Goal: Task Accomplishment & Management: Use online tool/utility

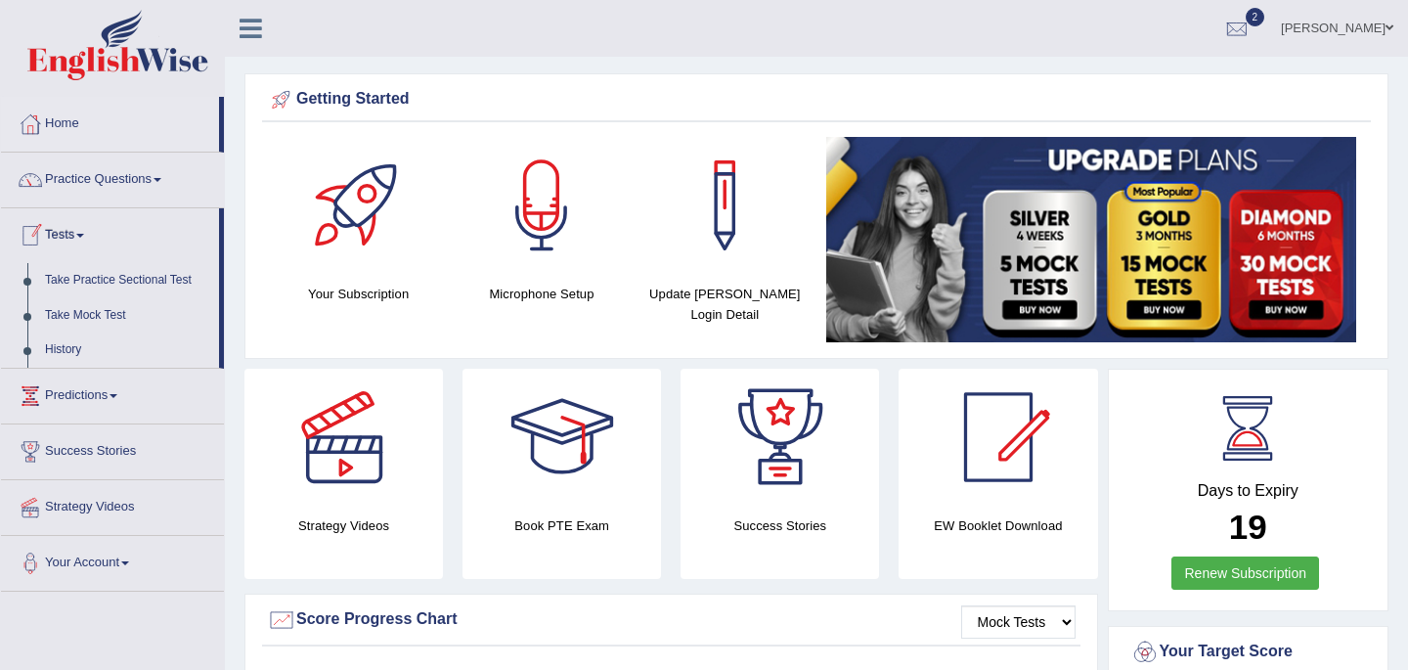
click at [73, 240] on link "Tests" at bounding box center [110, 232] width 218 height 49
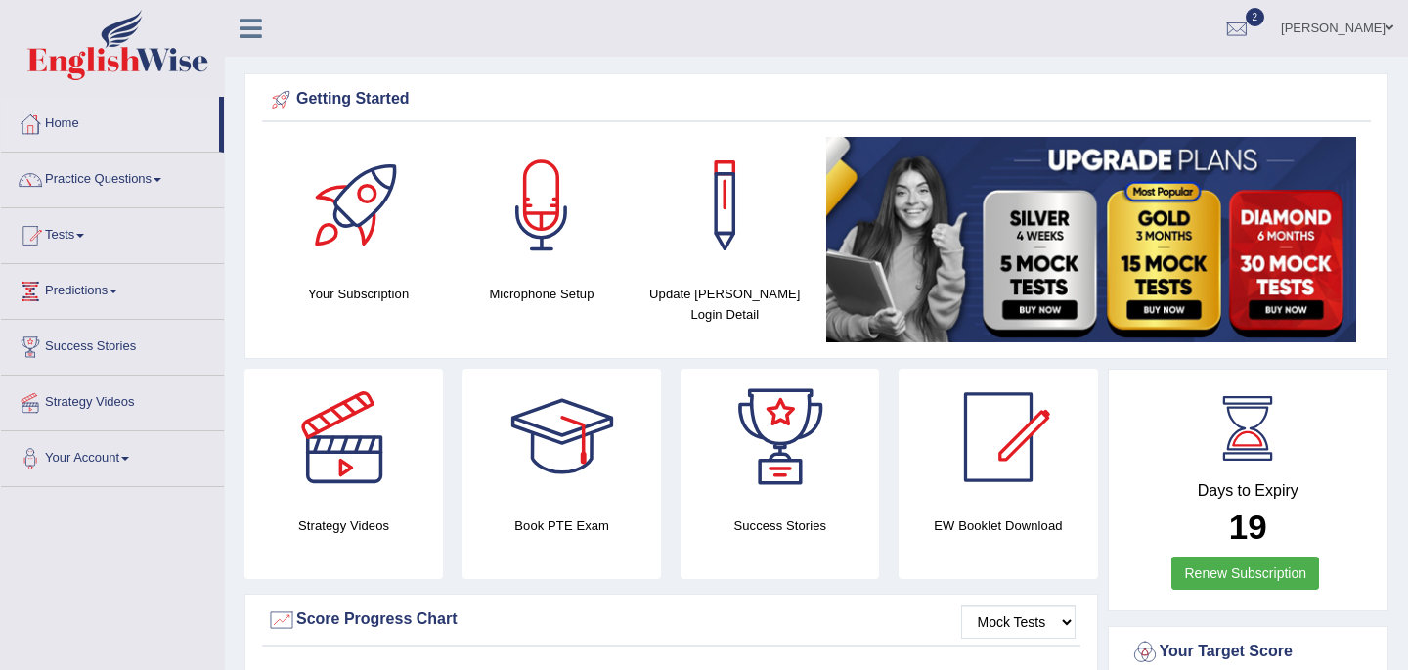
click at [77, 243] on link "Tests" at bounding box center [112, 232] width 223 height 49
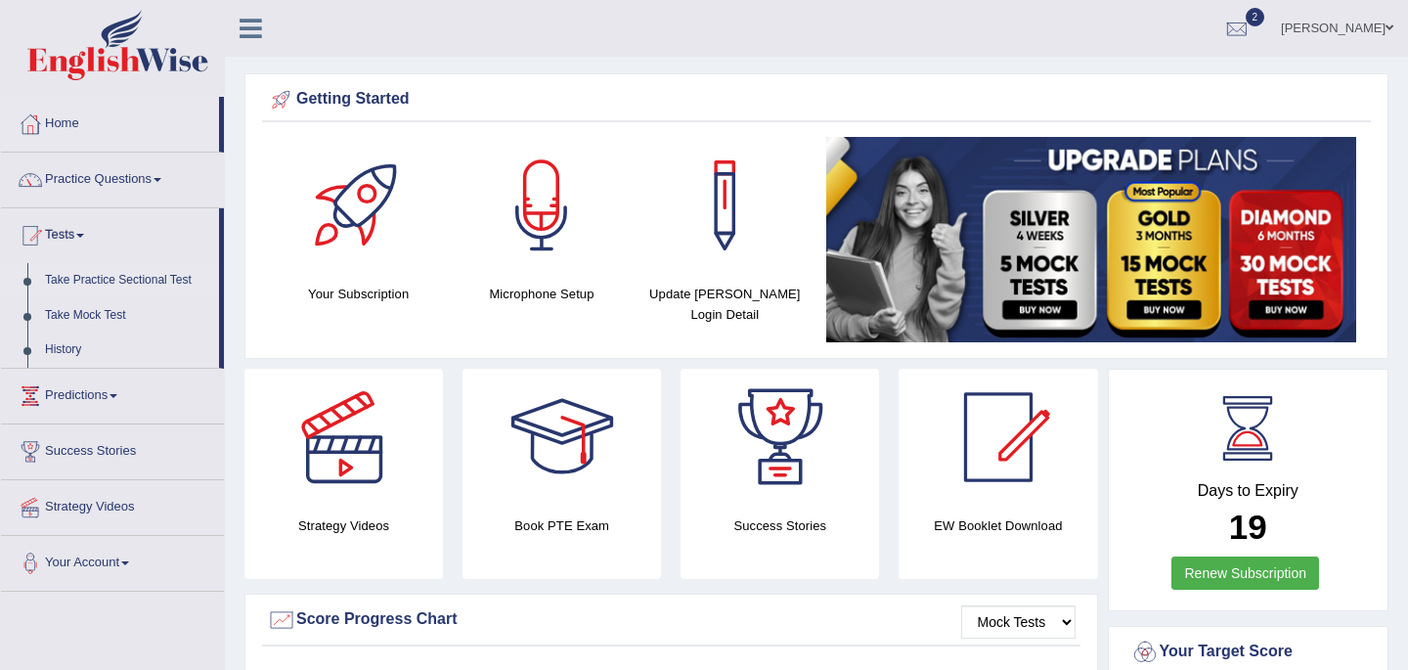
click at [158, 276] on link "Take Practice Sectional Test" at bounding box center [127, 280] width 183 height 35
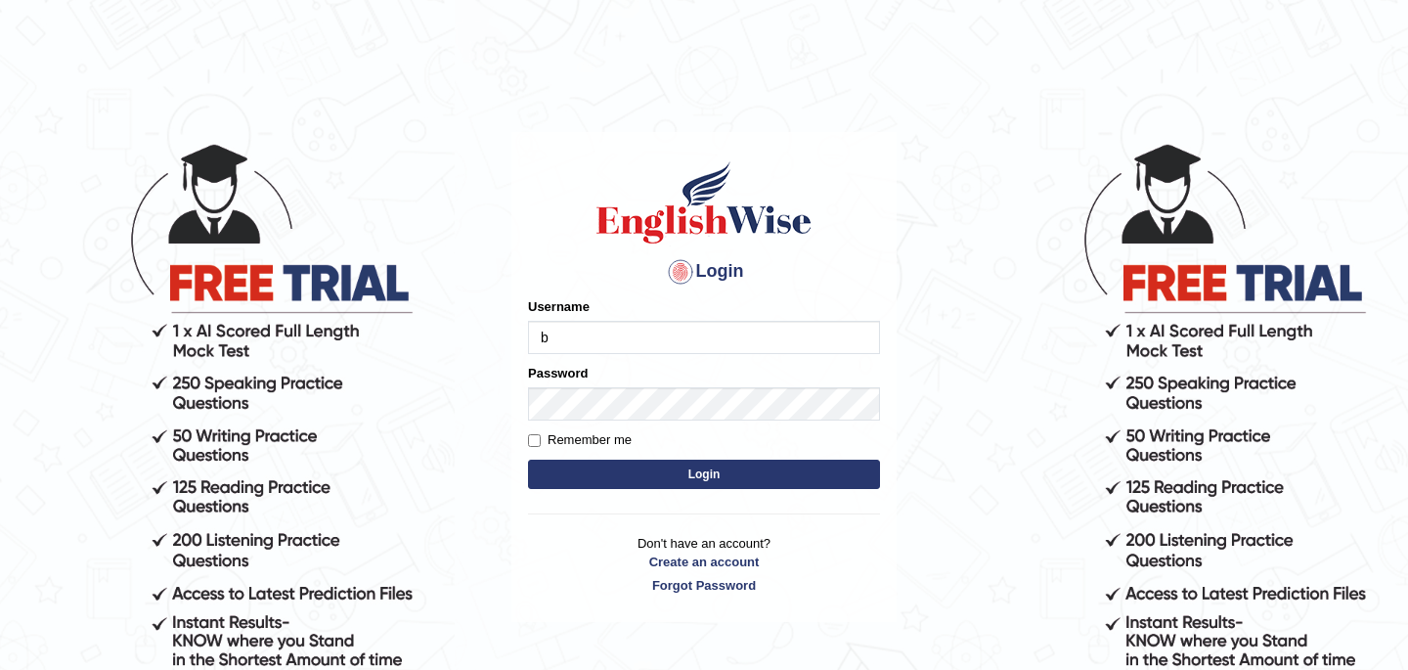
type input "Babsterro"
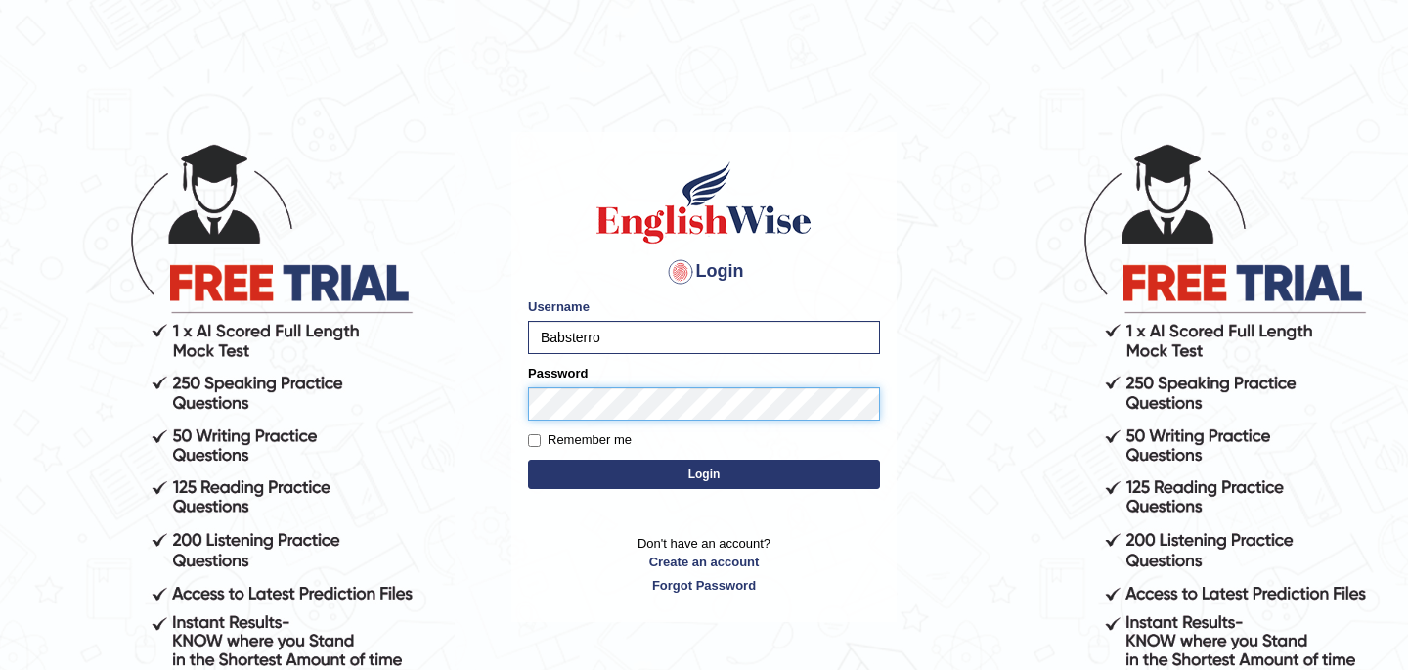
click at [528, 460] on button "Login" at bounding box center [704, 474] width 352 height 29
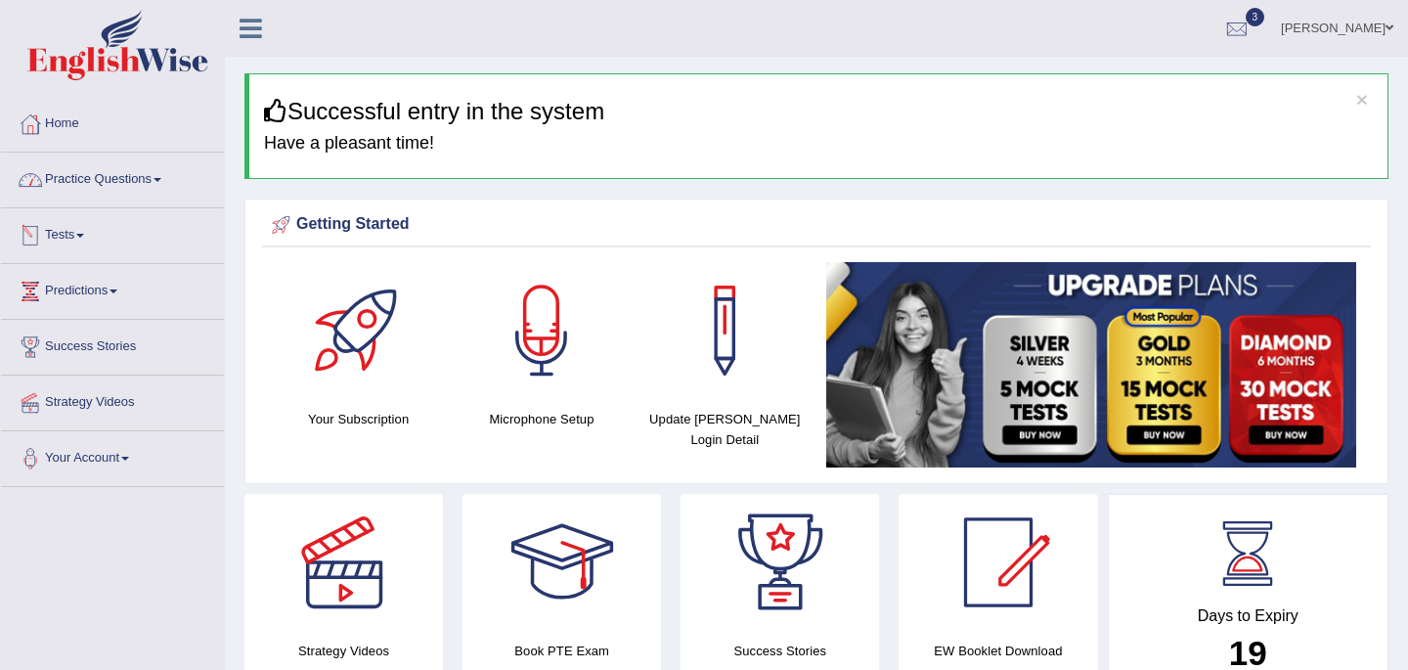
click at [75, 232] on link "Tests" at bounding box center [112, 232] width 223 height 49
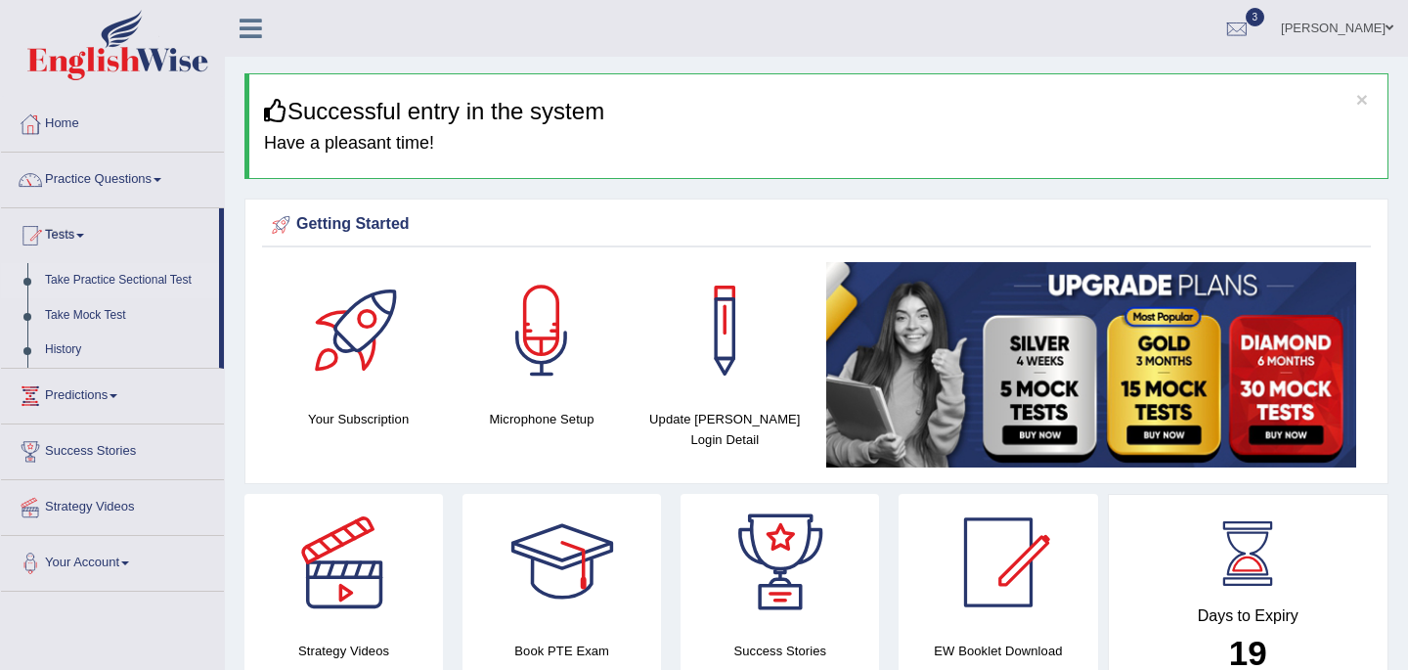
click at [108, 281] on link "Take Practice Sectional Test" at bounding box center [127, 280] width 183 height 35
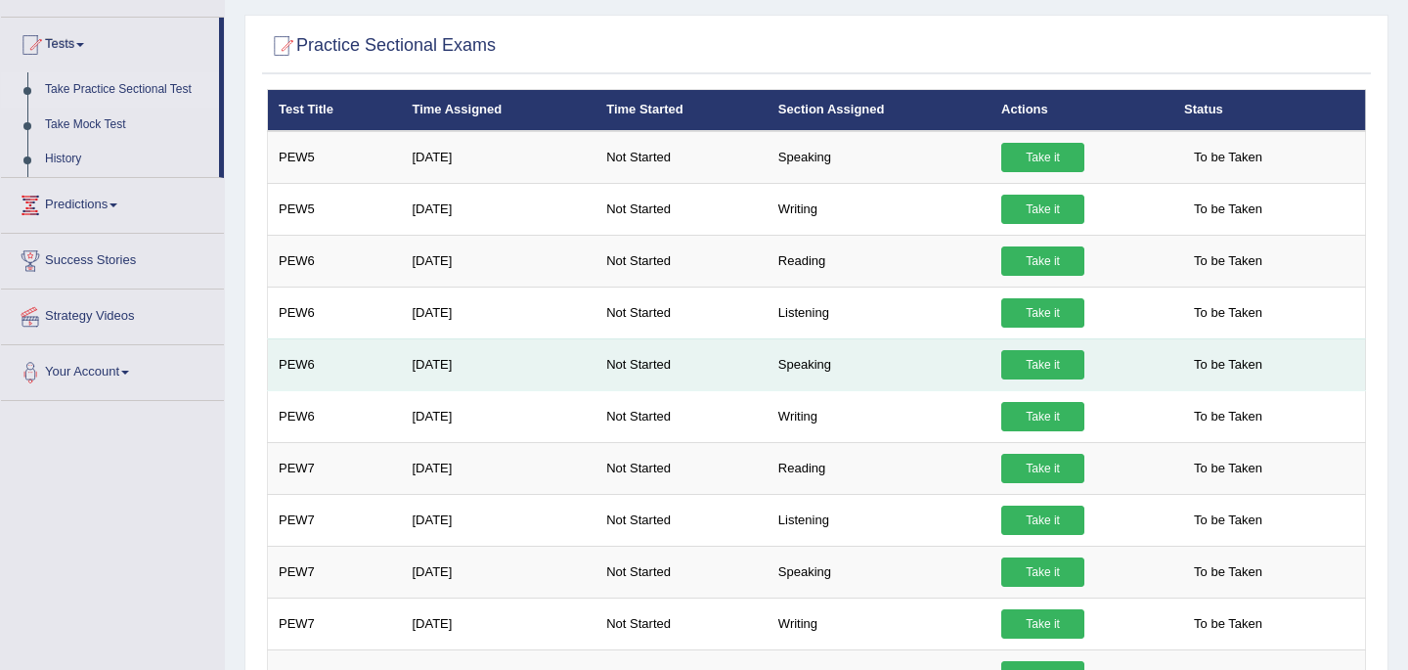
scroll to position [133, 0]
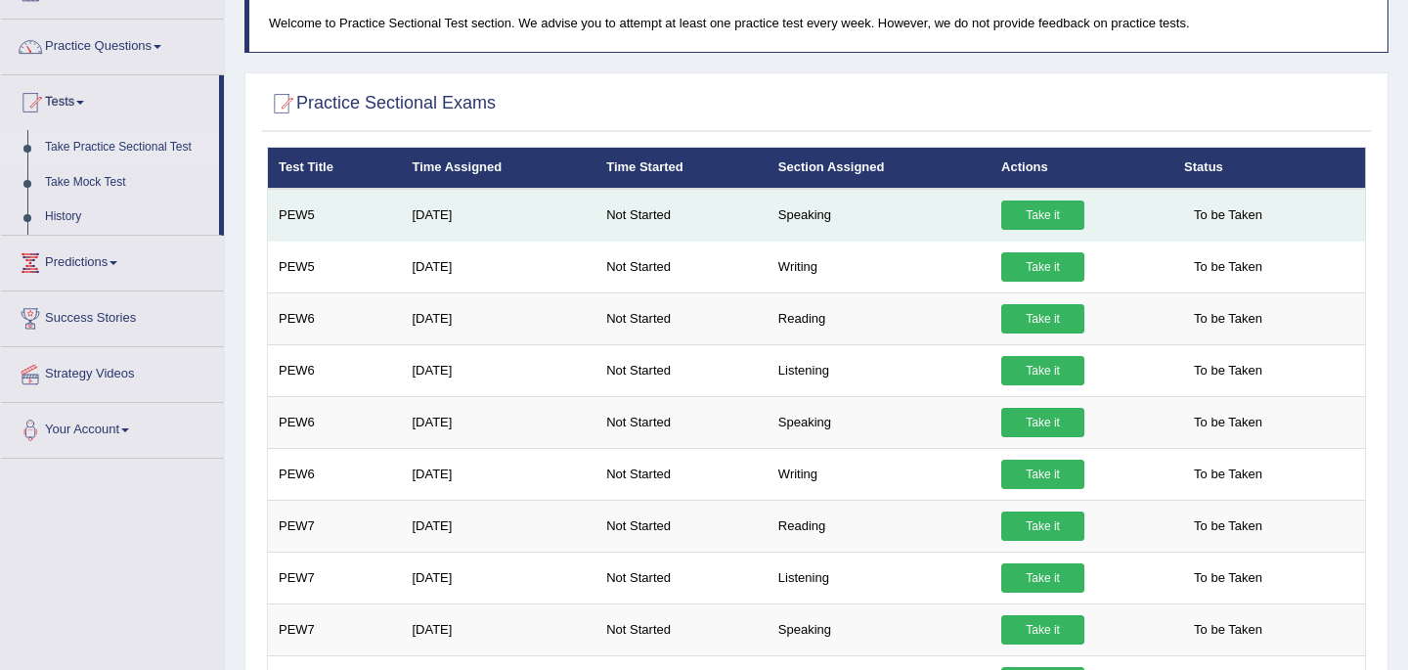
click at [1047, 218] on link "Take it" at bounding box center [1042, 214] width 83 height 29
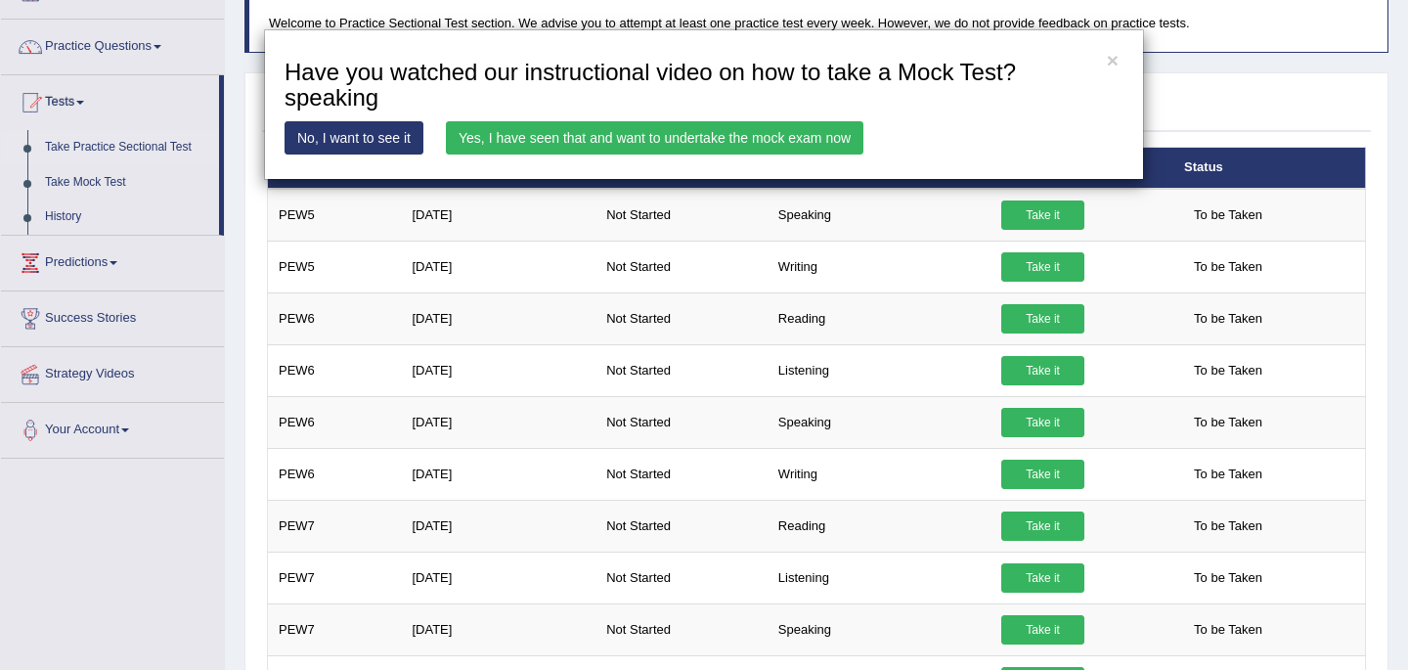
click at [670, 137] on link "Yes, I have seen that and want to undertake the mock exam now" at bounding box center [655, 137] width 418 height 33
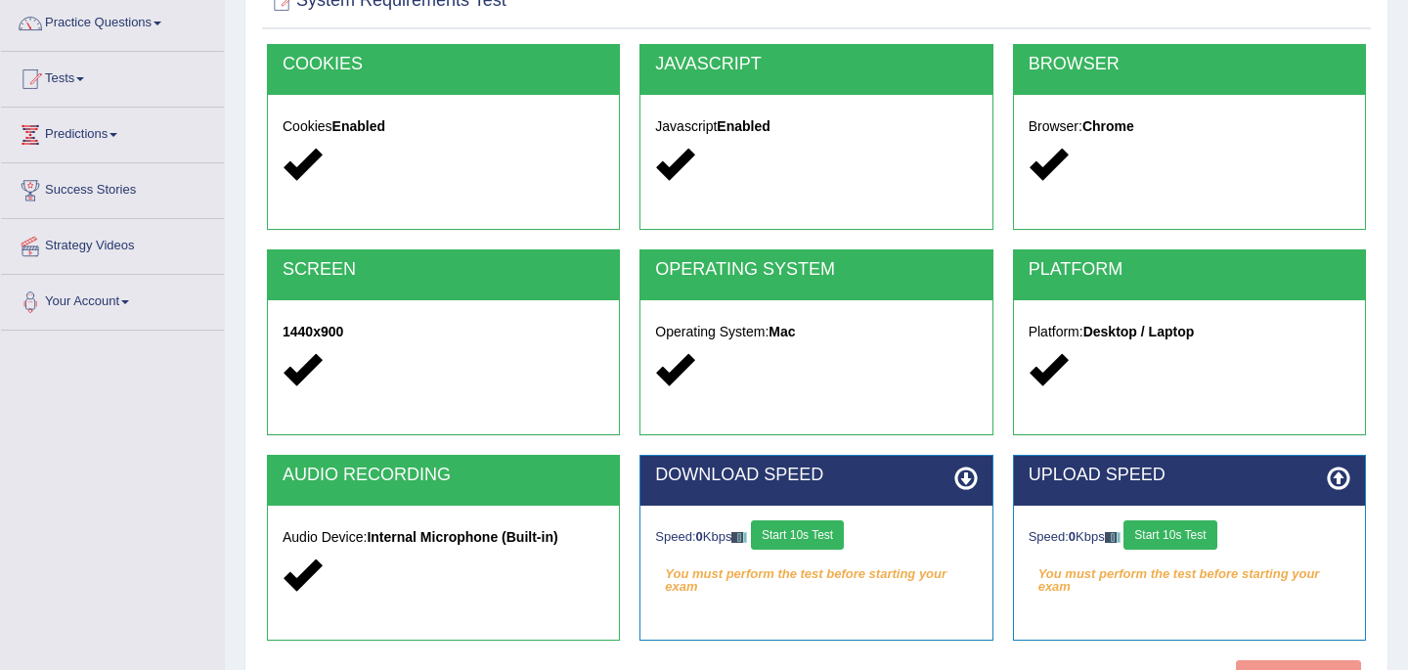
scroll to position [196, 0]
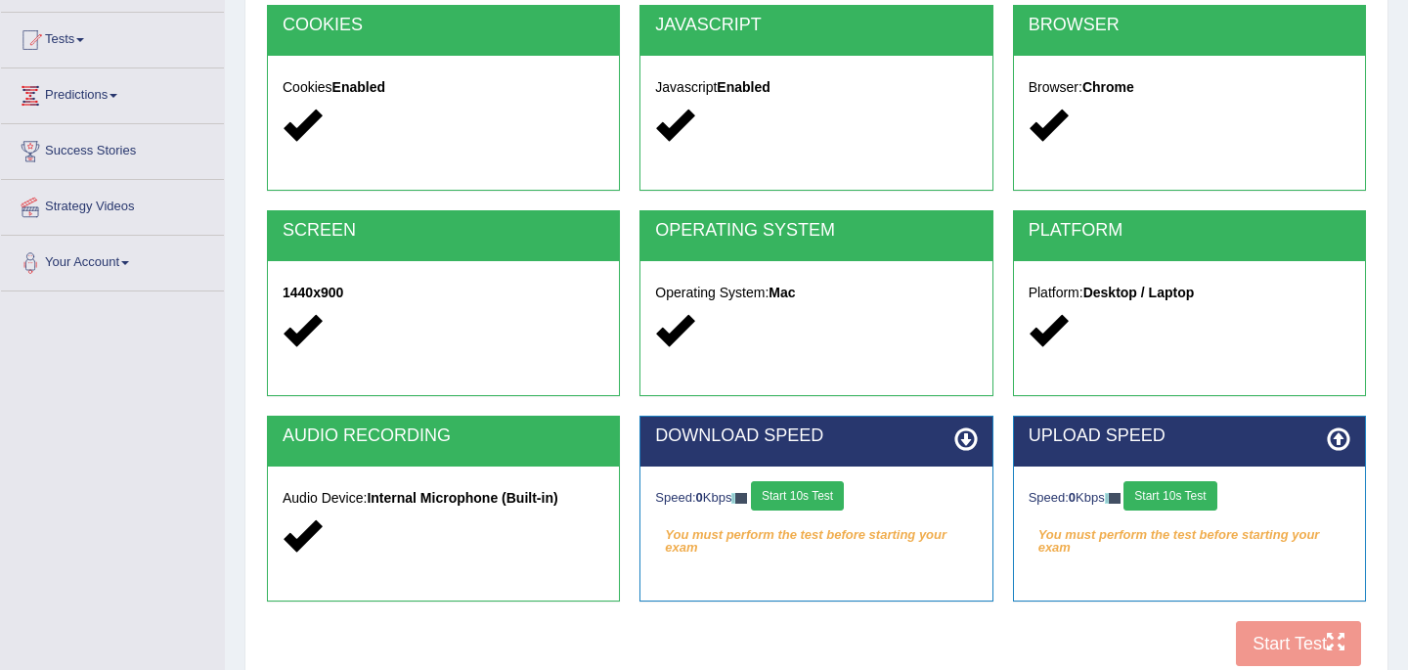
click at [1177, 496] on button "Start 10s Test" at bounding box center [1170, 495] width 93 height 29
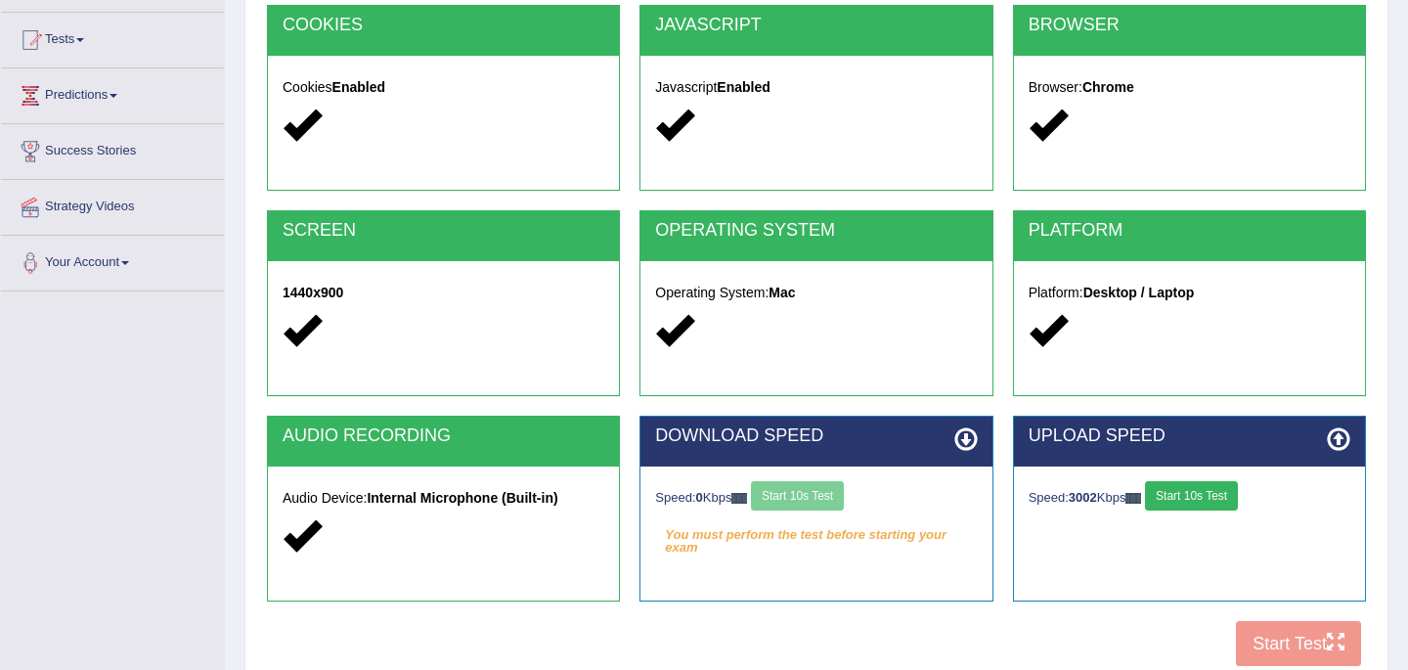
click at [813, 499] on div "Speed: 0 Kbps Start 10s Test" at bounding box center [816, 498] width 322 height 34
click at [797, 503] on button "Start 10s Test" at bounding box center [797, 495] width 93 height 29
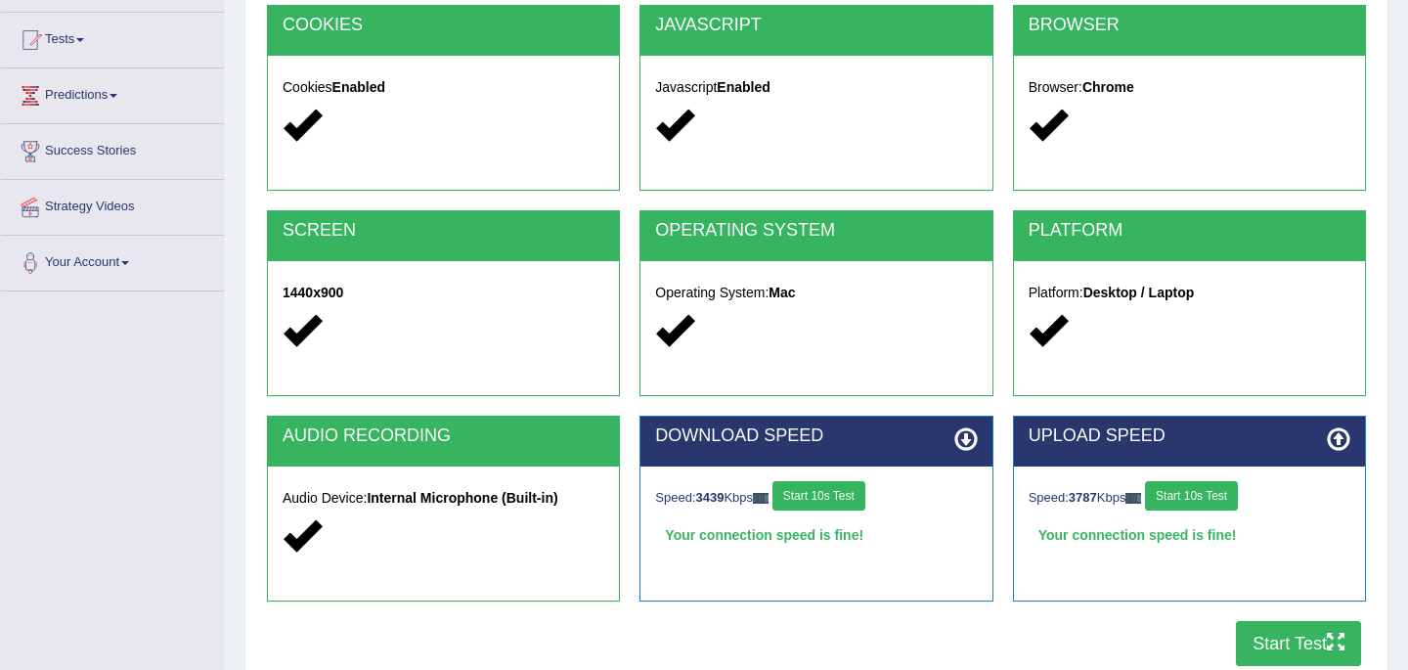
click at [1291, 648] on button "Start Test" at bounding box center [1298, 643] width 125 height 45
